Goal: Information Seeking & Learning: Learn about a topic

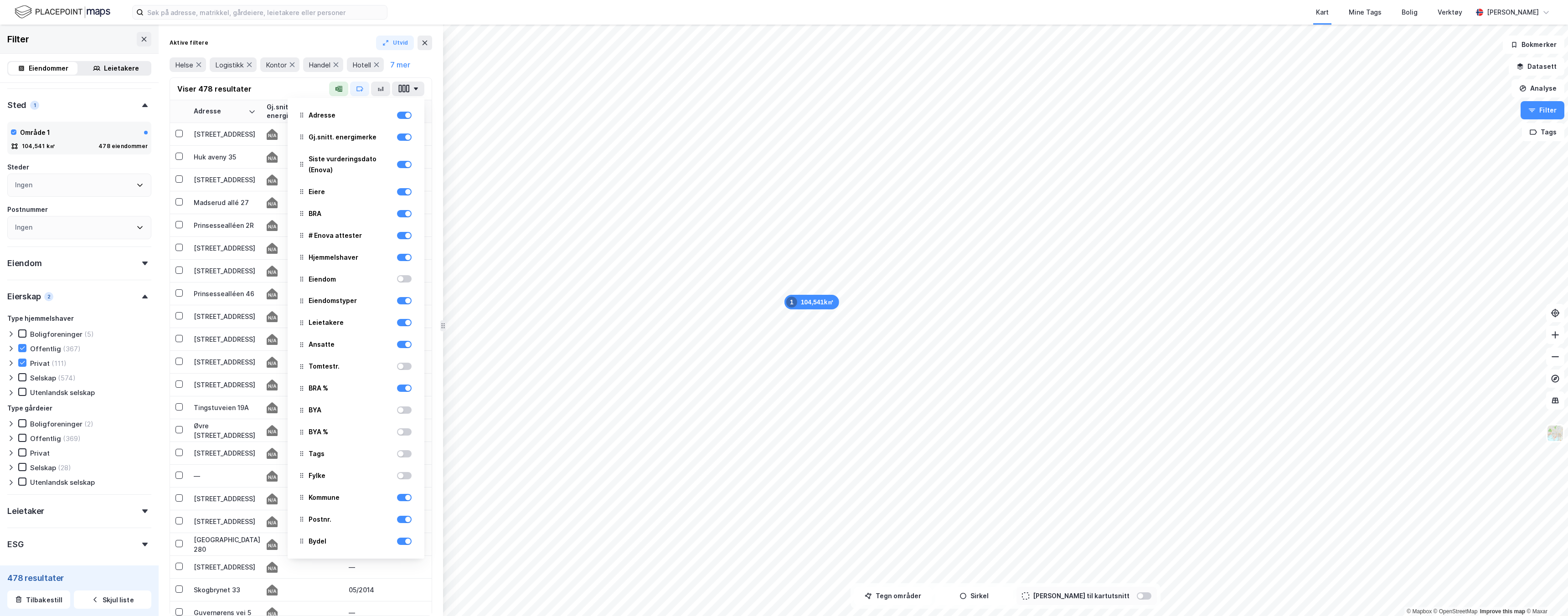
scroll to position [165, 0]
click at [77, 255] on div "Eiendom" at bounding box center [79, 254] width 144 height 26
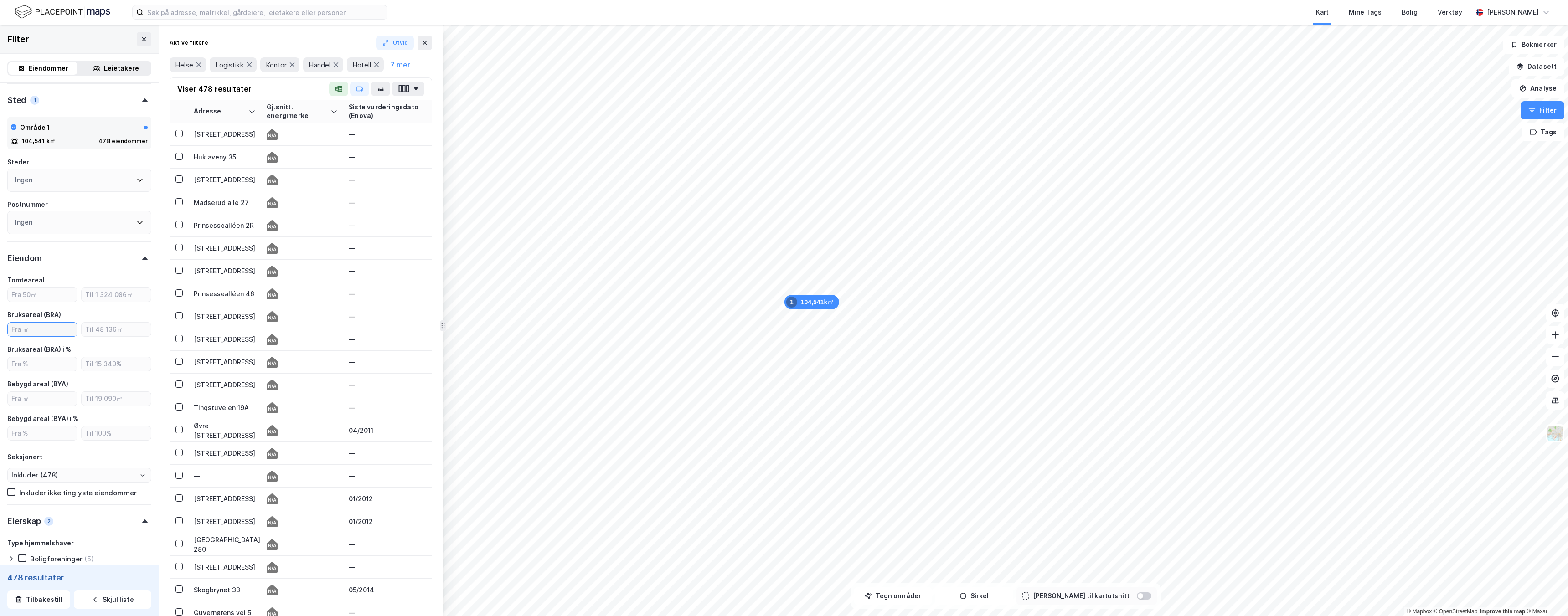
click at [44, 326] on input "number" at bounding box center [43, 329] width 69 height 13
type input "1000"
type input "Inkluder (173)"
type input "1000"
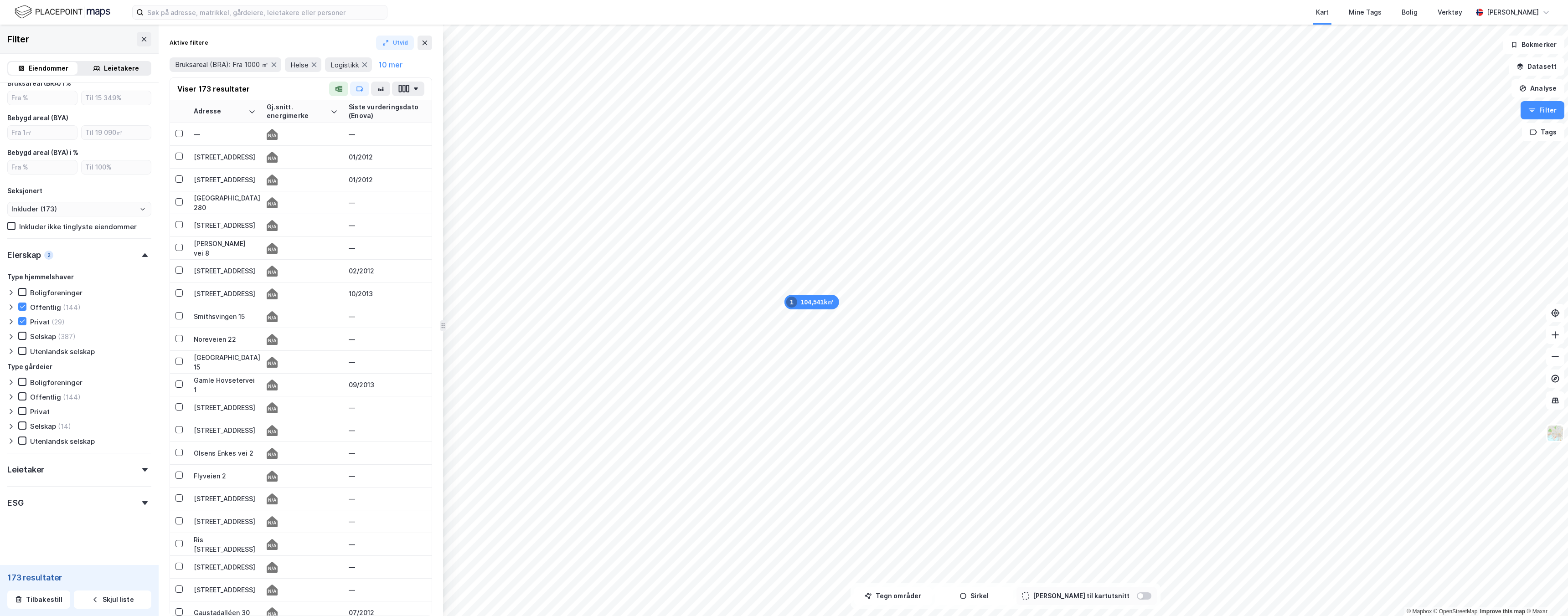
scroll to position [431, 0]
click at [66, 464] on div "Leietaker" at bounding box center [79, 466] width 144 height 26
click at [61, 507] on div "ESG" at bounding box center [79, 500] width 144 height 26
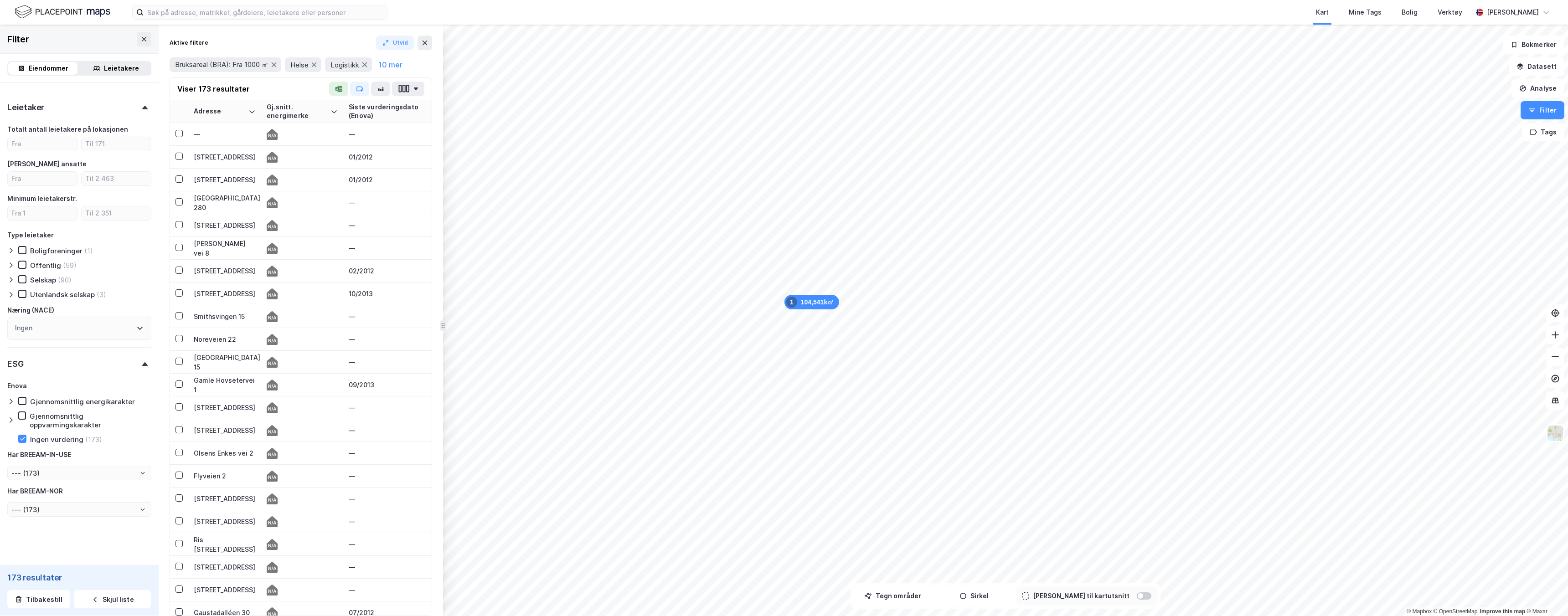
scroll to position [794, 0]
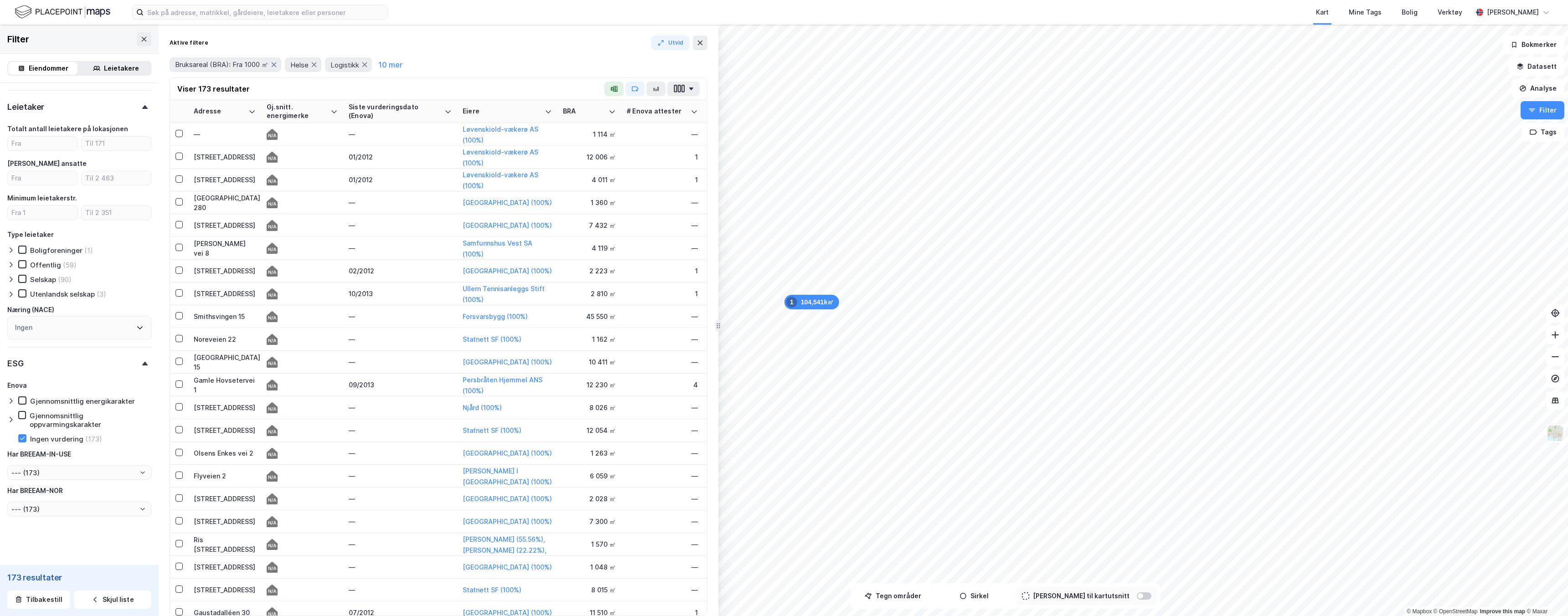
drag, startPoint x: 443, startPoint y: 110, endPoint x: 718, endPoint y: 176, distance: 282.8
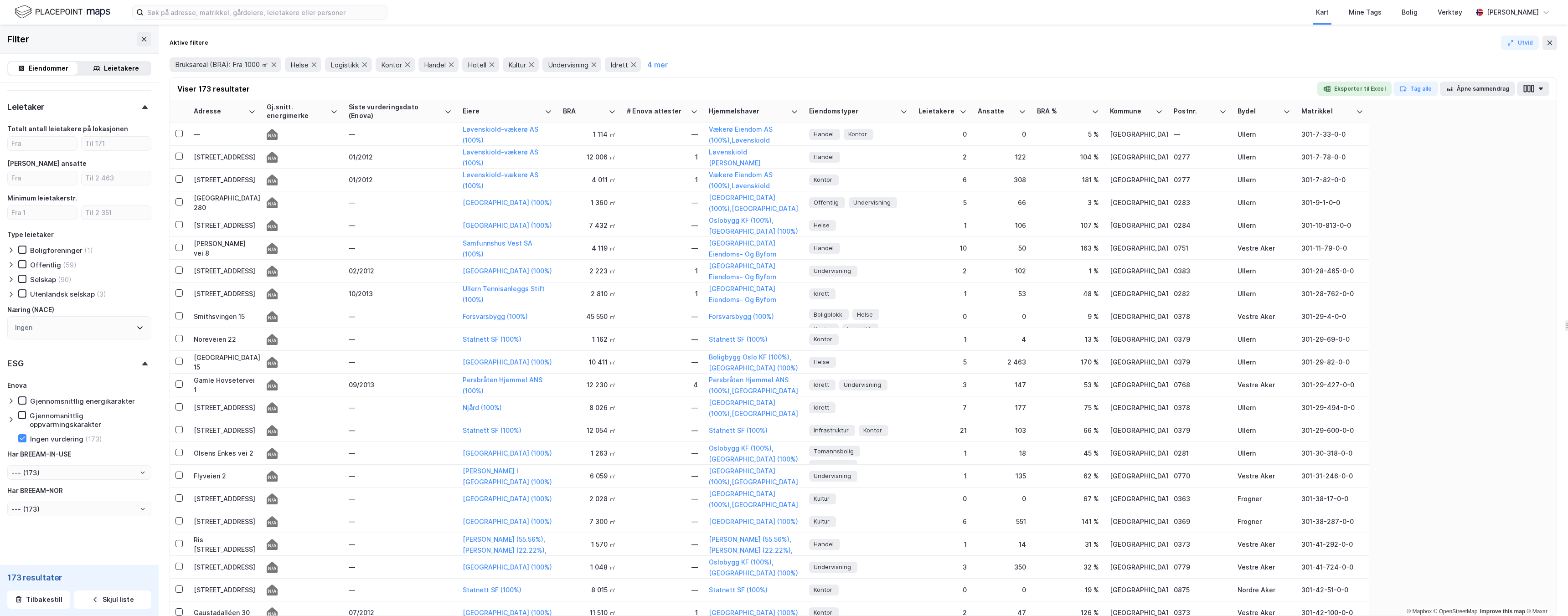
drag, startPoint x: 718, startPoint y: 176, endPoint x: 1567, endPoint y: 226, distance: 850.5
click at [1527, 88] on icon "button" at bounding box center [1525, 88] width 3 height 8
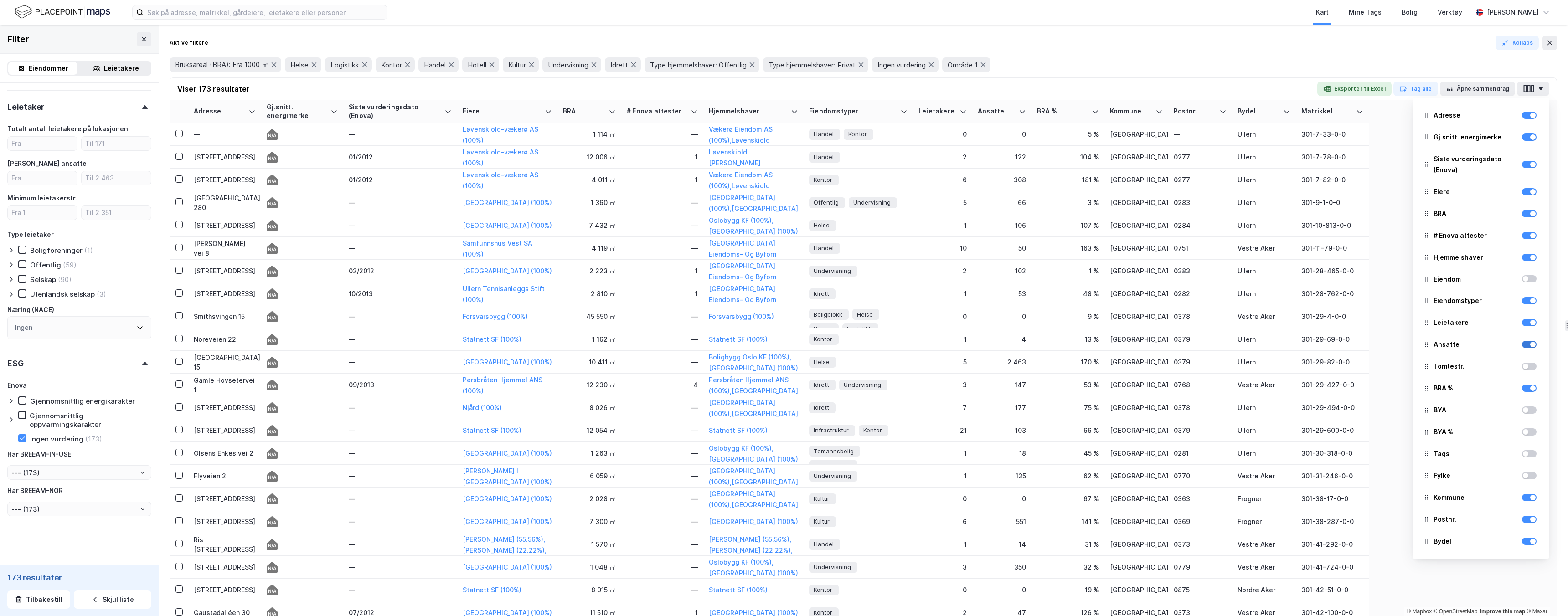
click at [1533, 348] on div at bounding box center [1533, 345] width 5 height 5
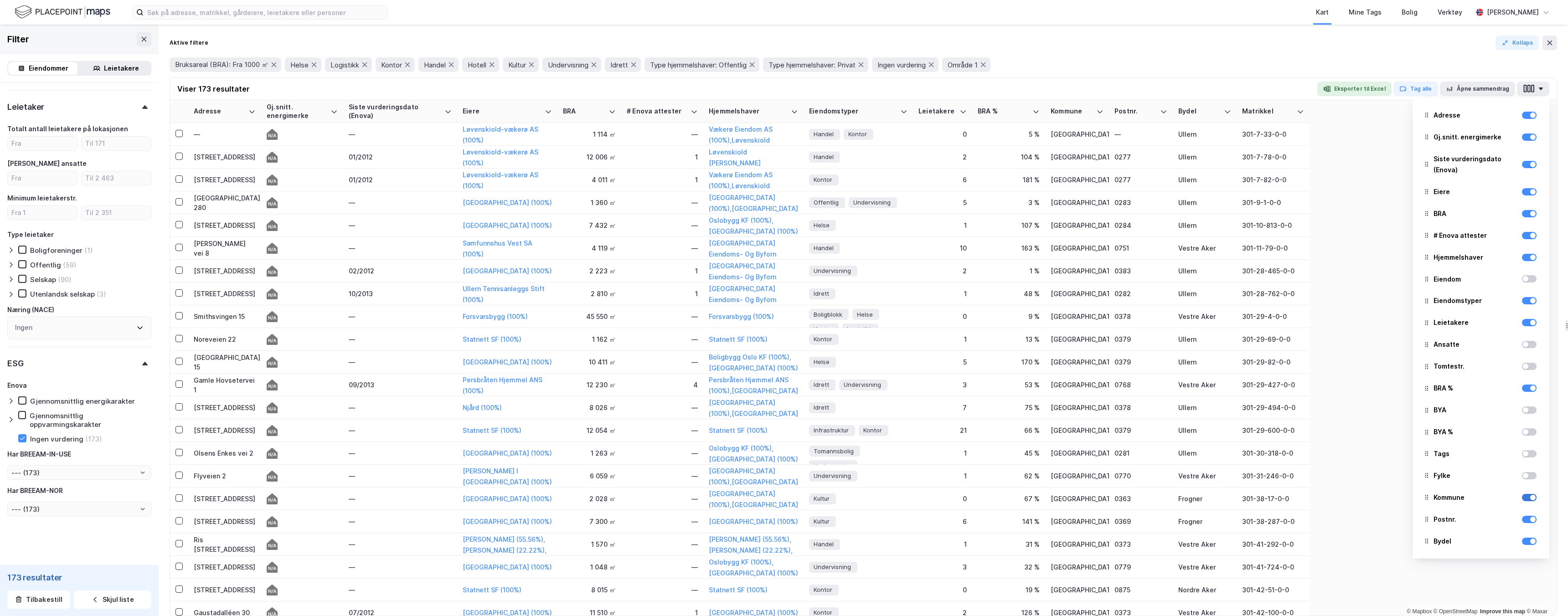
click at [1531, 497] on div at bounding box center [1533, 497] width 5 height 5
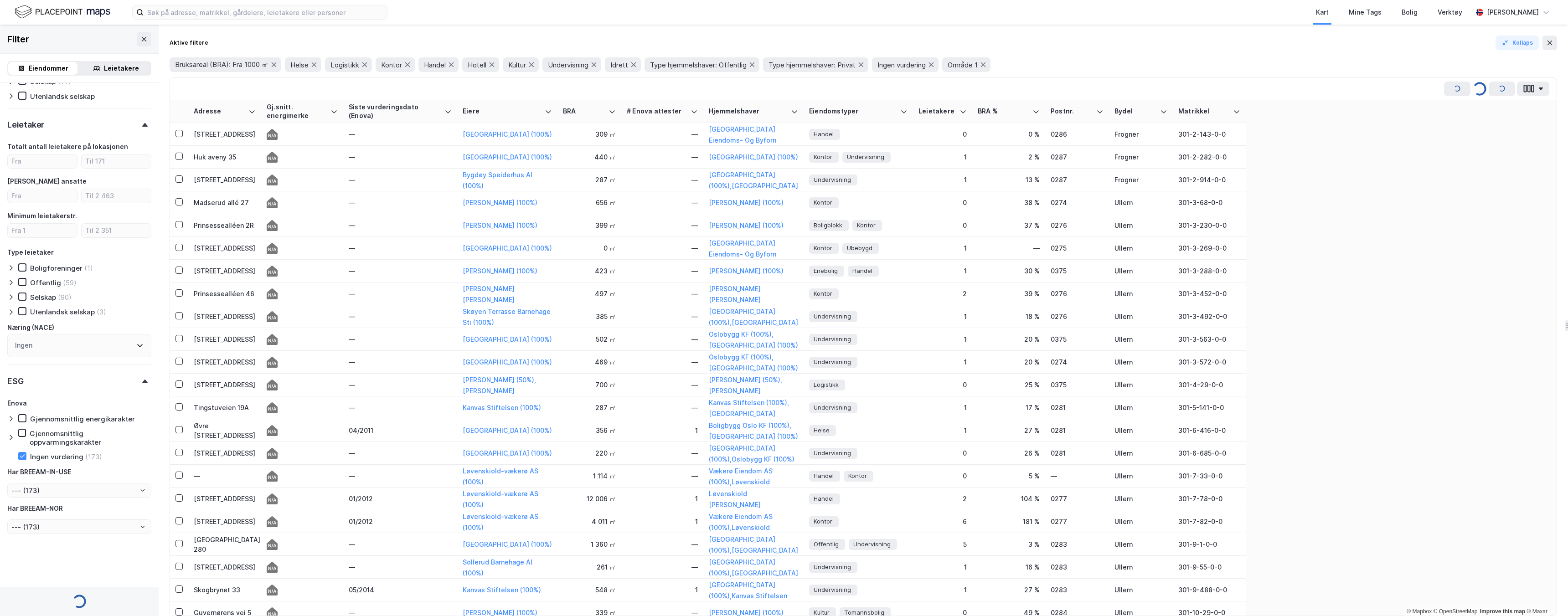
type input "Inkluder (478)"
type input "--- (478)"
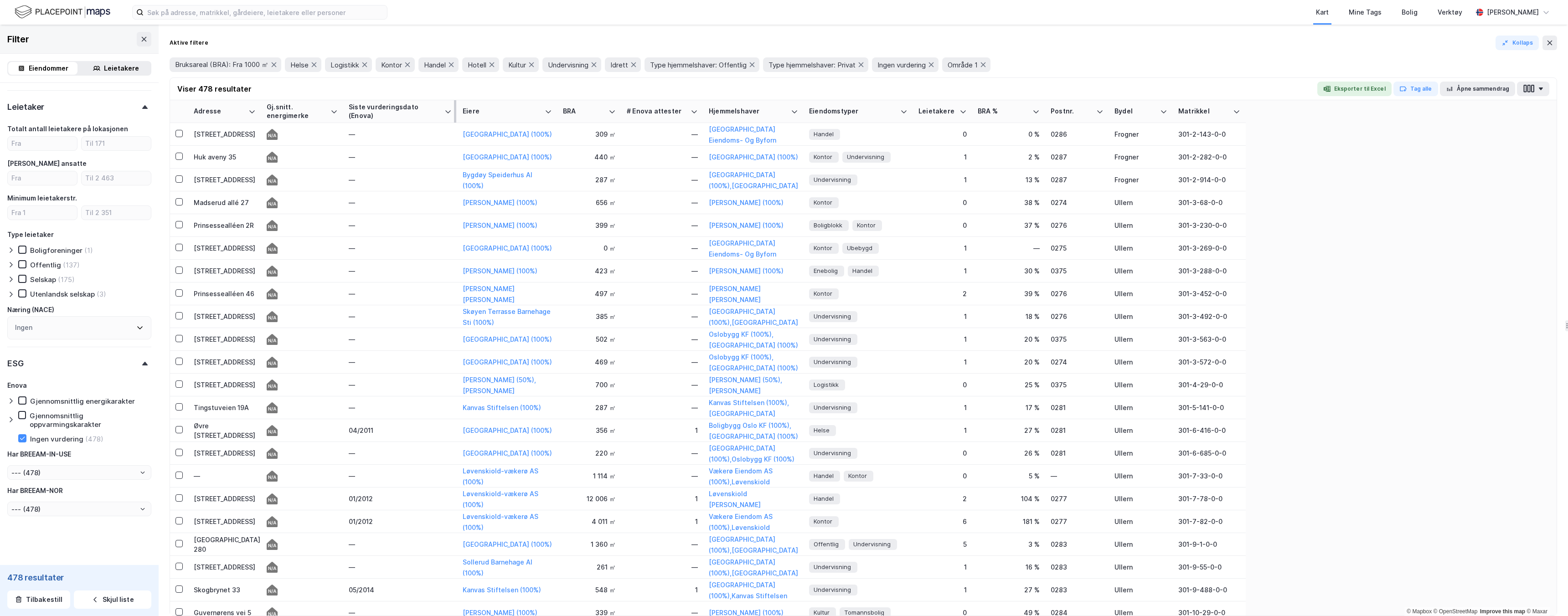
click at [455, 113] on div at bounding box center [455, 111] width 2 height 23
click at [1536, 82] on button "button" at bounding box center [1533, 89] width 32 height 15
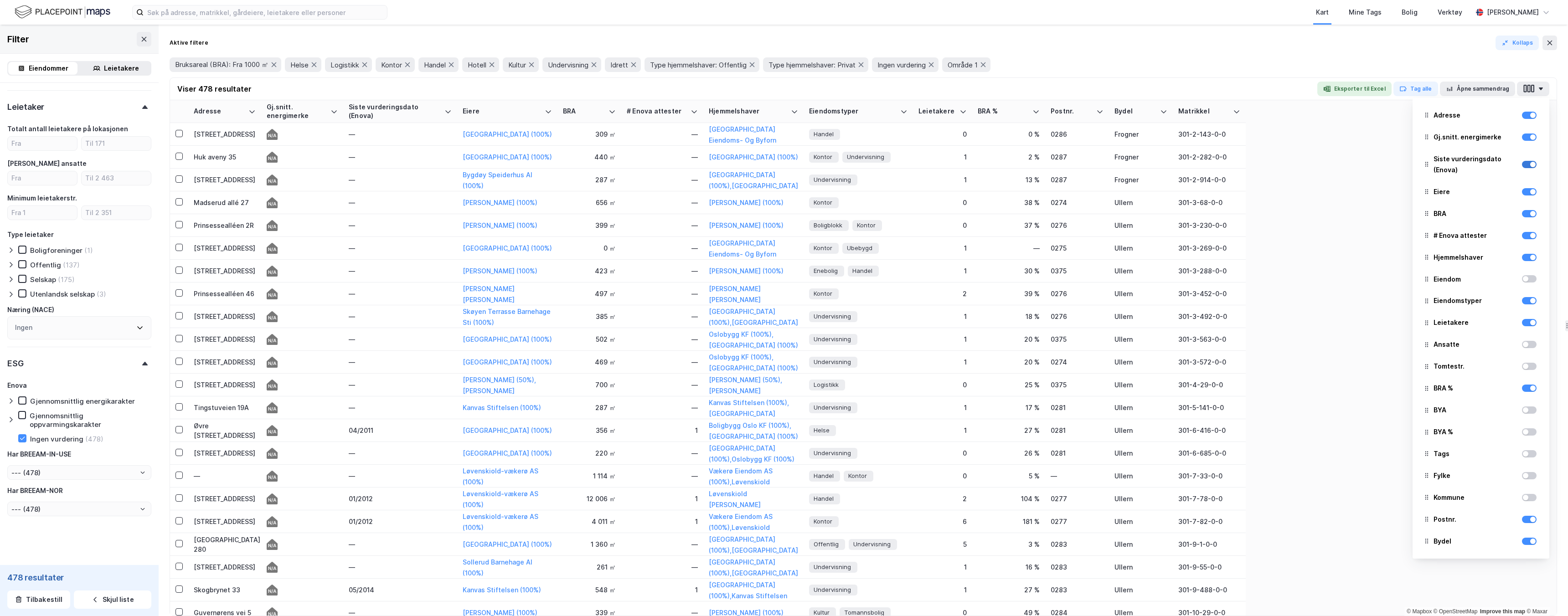
click at [1535, 165] on div at bounding box center [1529, 164] width 15 height 7
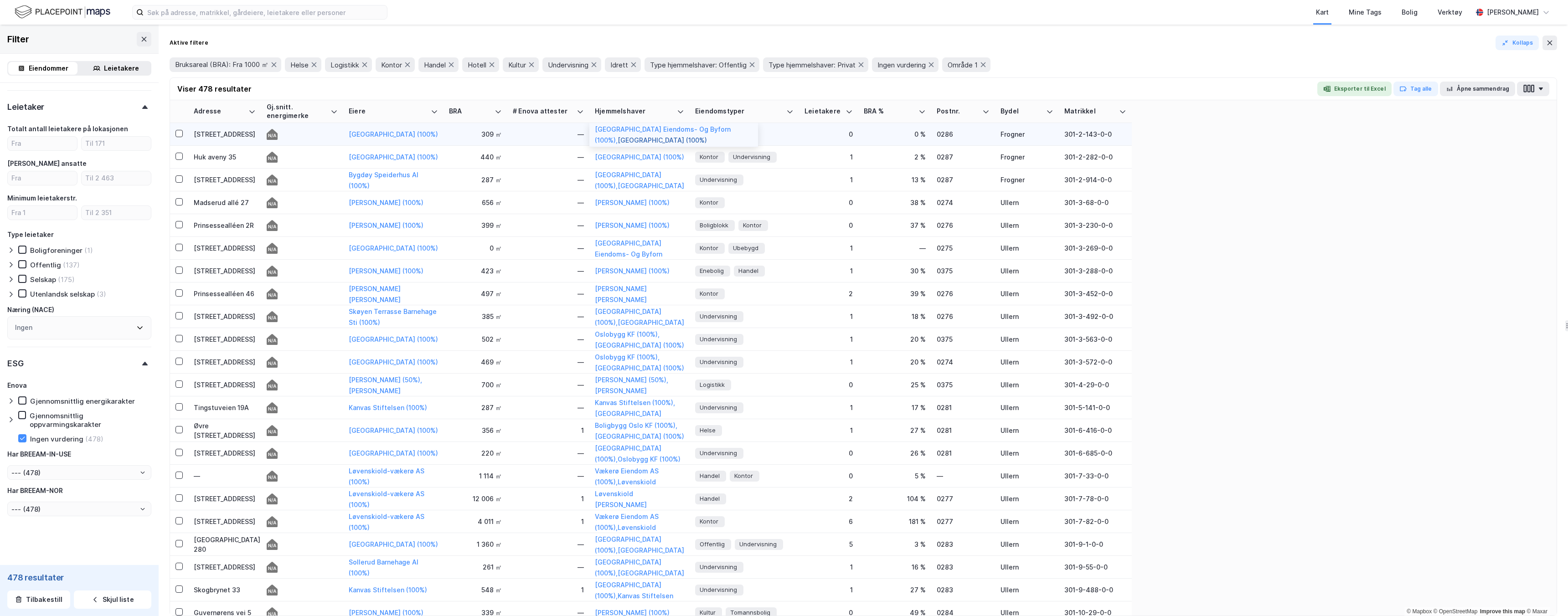
click at [0, 0] on button "[GEOGRAPHIC_DATA] (100%)" at bounding box center [0, 0] width 0 height 0
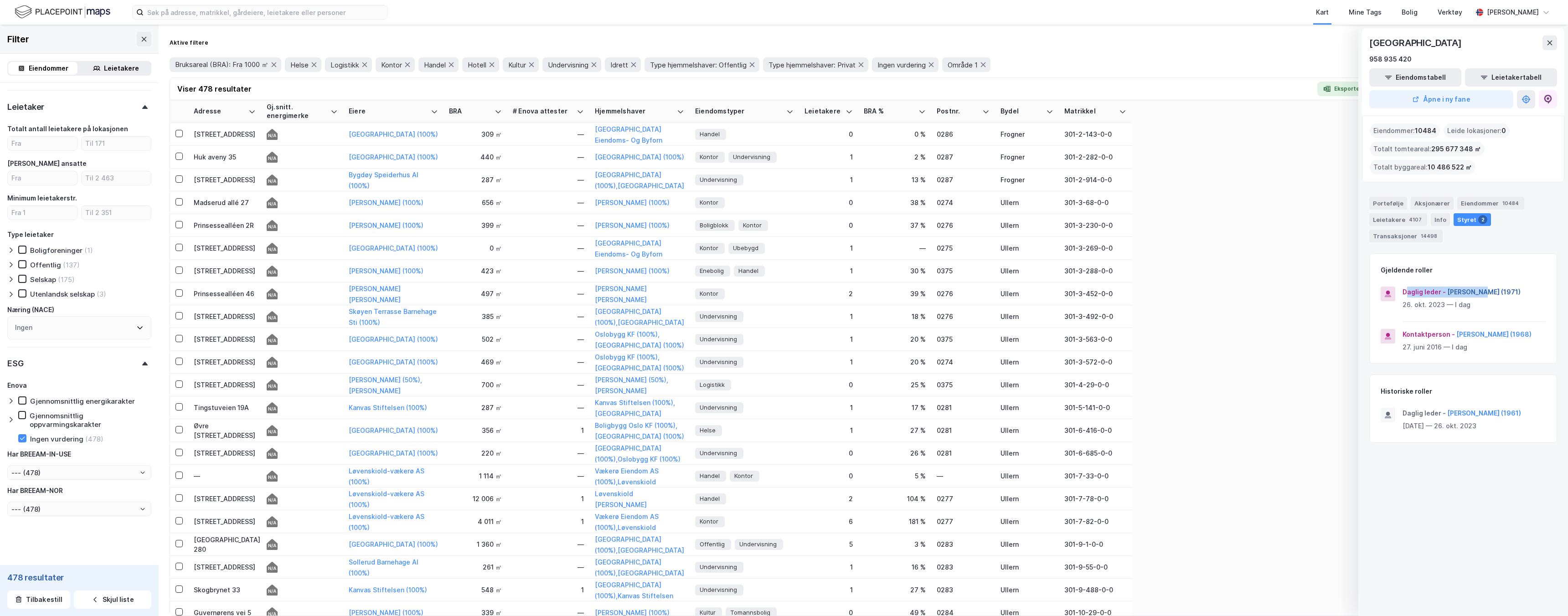
drag, startPoint x: 1408, startPoint y: 292, endPoint x: 1456, endPoint y: 292, distance: 48.0
click at [1471, 292] on div "Daglig leder - Eirik Lae Solberg (1971)" at bounding box center [1474, 292] width 143 height 11
click at [1396, 292] on div "Daglig leder - Eirik Lae Solberg (1971) 26. okt. 2023 — I dag" at bounding box center [1463, 304] width 187 height 35
drag, startPoint x: 1522, startPoint y: 284, endPoint x: 1461, endPoint y: 290, distance: 61.3
click at [1461, 290] on div "Daglig leder - Eirik Lae Solberg (1971) 26. okt. 2023 — I dag Kontaktperson - T…" at bounding box center [1463, 323] width 187 height 81
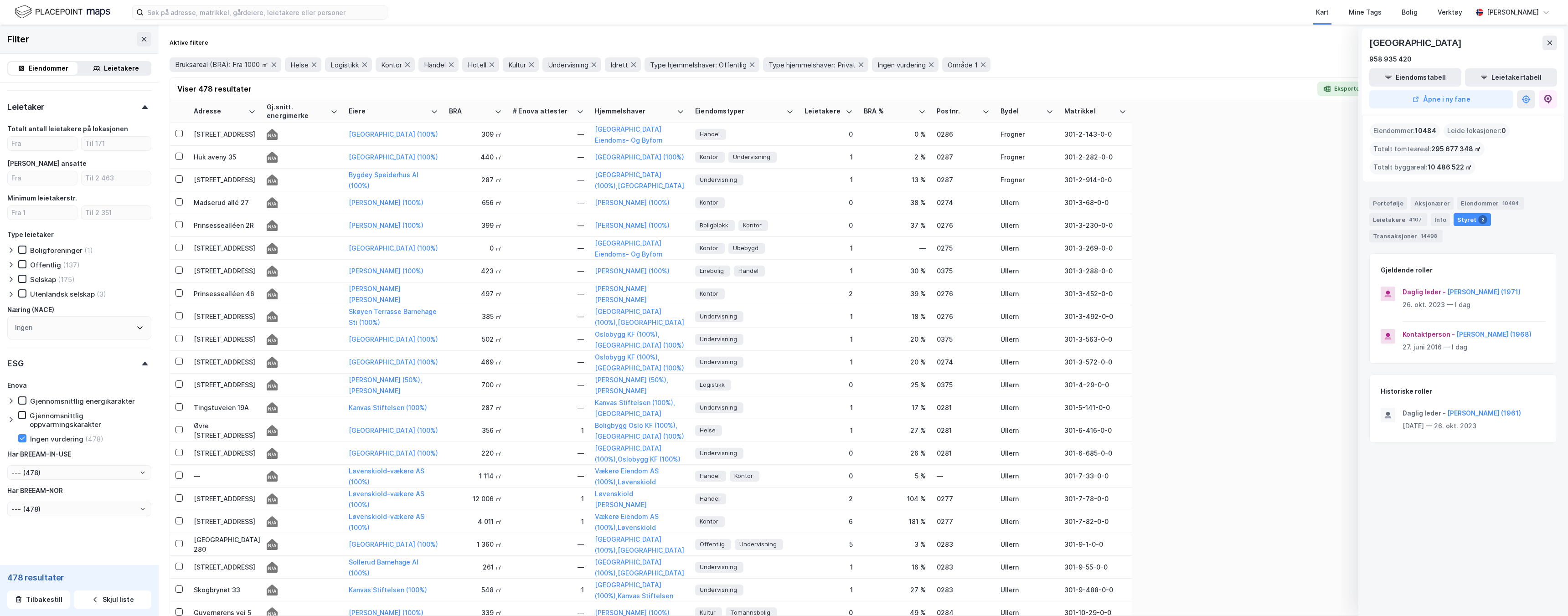
click at [1551, 292] on div "Daglig leder - Eirik Lae Solberg (1971) 26. okt. 2023 — I dag" at bounding box center [1463, 304] width 187 height 35
drag, startPoint x: 1544, startPoint y: 292, endPoint x: 1446, endPoint y: 292, distance: 98.0
click at [1446, 292] on div "Daglig leder - Eirik Lae Solberg (1971)" at bounding box center [1474, 292] width 143 height 11
